Goal: Task Accomplishment & Management: Manage account settings

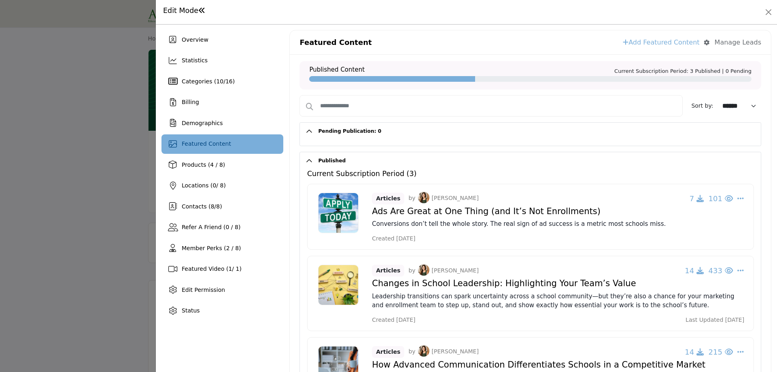
click at [54, 178] on div at bounding box center [388, 186] width 777 height 372
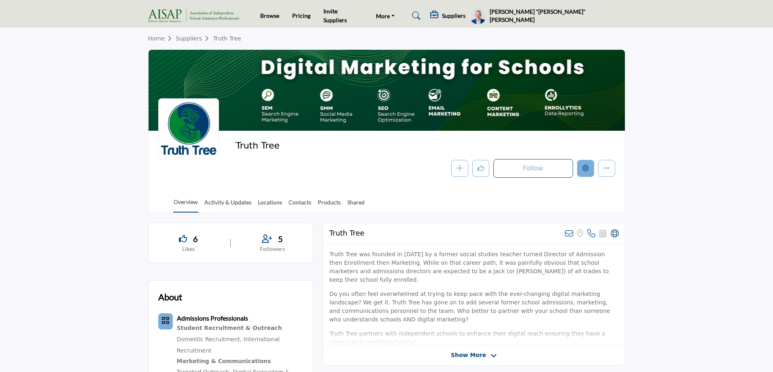
click at [584, 167] on icon "Edit company" at bounding box center [585, 168] width 6 height 6
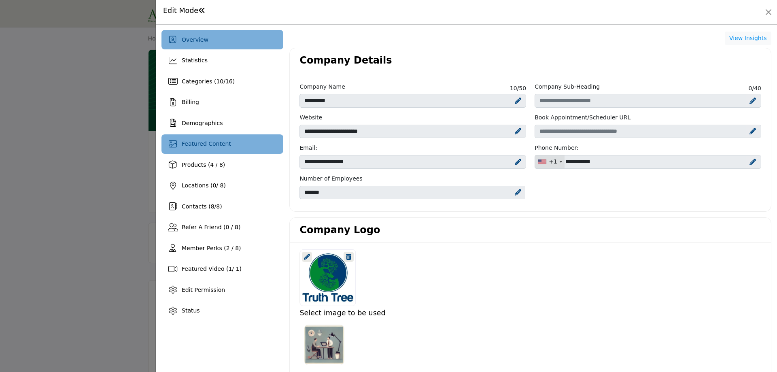
click at [191, 140] on span "Featured Content" at bounding box center [206, 143] width 49 height 6
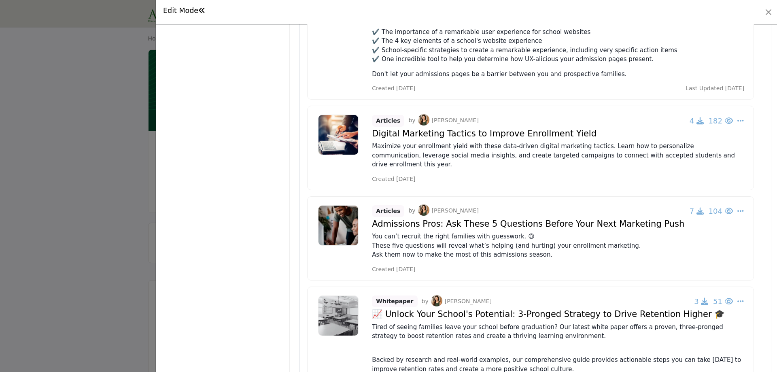
scroll to position [526, 0]
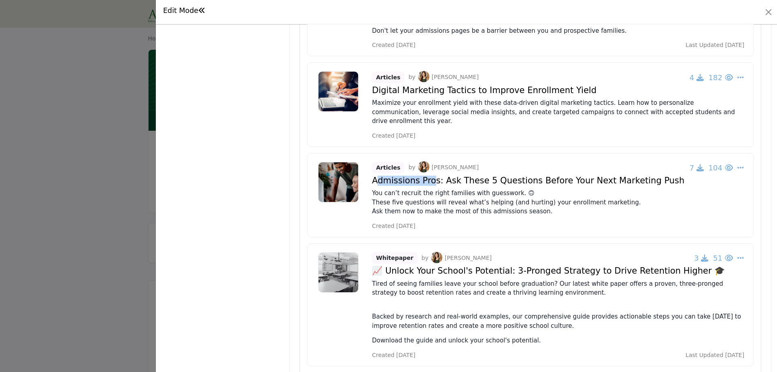
drag, startPoint x: 372, startPoint y: 164, endPoint x: 428, endPoint y: 162, distance: 55.4
click at [426, 176] on h4 "Admissions Pros: Ask These 5 Questions Before Your Next Marketing Push" at bounding box center [558, 181] width 372 height 10
click at [737, 164] on icon "Select Dropdown Options" at bounding box center [740, 167] width 6 height 7
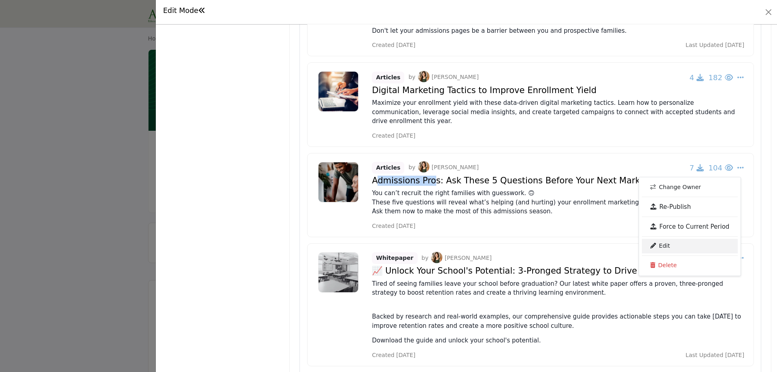
click at [678, 239] on link "Edit" at bounding box center [690, 246] width 96 height 15
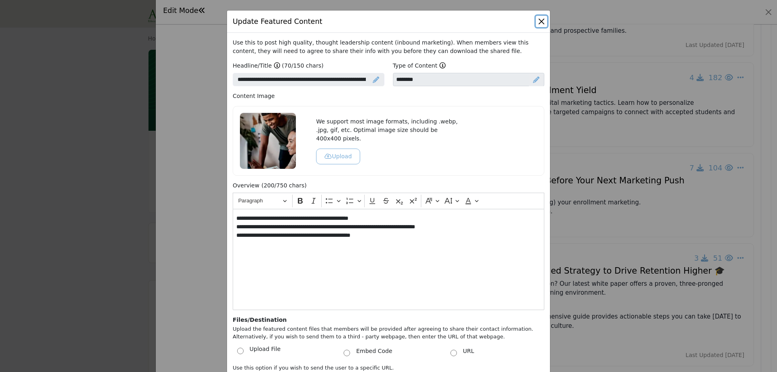
click at [540, 20] on button "Close" at bounding box center [541, 21] width 11 height 11
select select
